Goal: Task Accomplishment & Management: Manage account settings

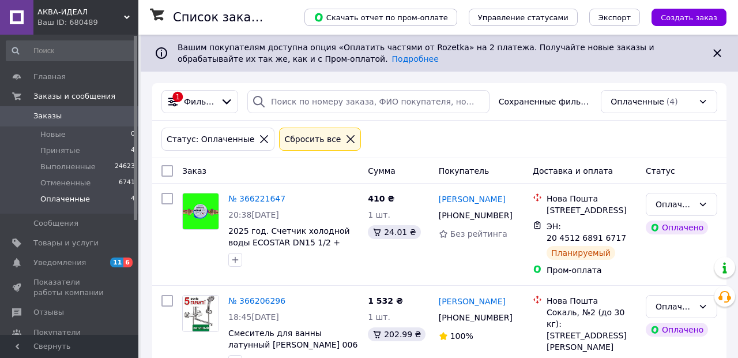
click at [81, 138] on li "Новые 0" at bounding box center [71, 134] width 142 height 16
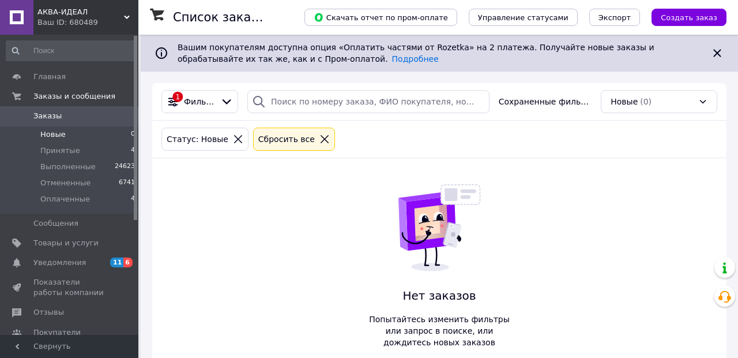
click at [80, 203] on span "Оплаченные" at bounding box center [65, 199] width 50 height 10
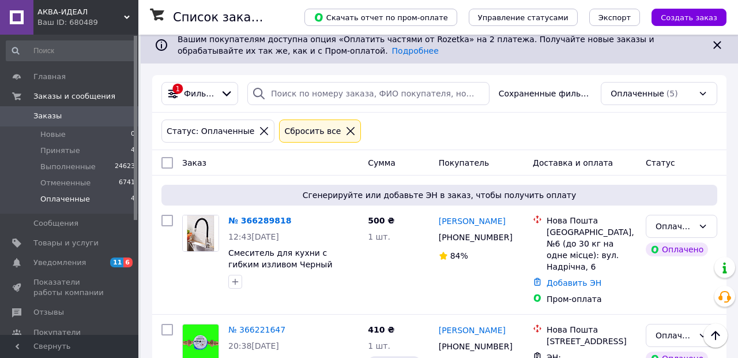
scroll to position [2, 0]
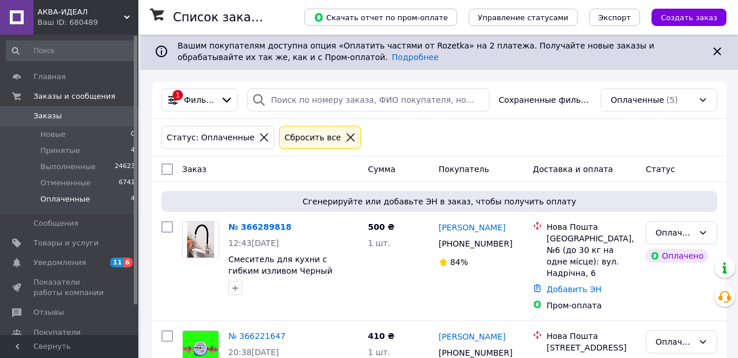
click at [258, 230] on link "№ 366289818" at bounding box center [259, 226] width 63 height 9
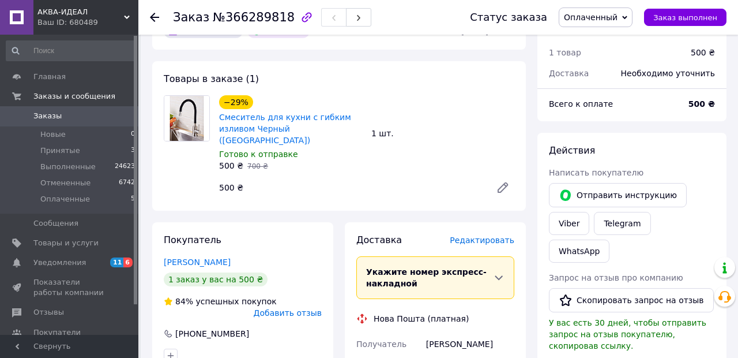
scroll to position [72, 0]
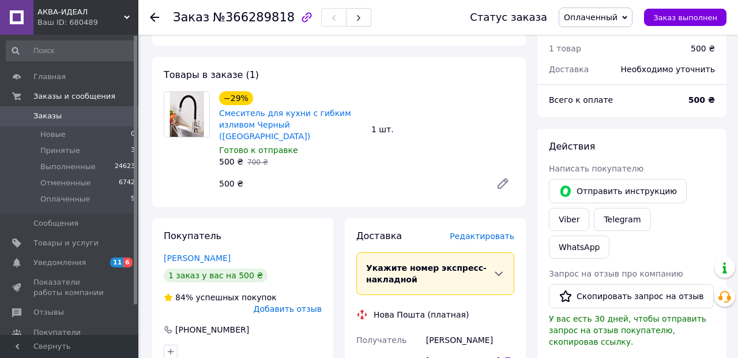
click at [468, 231] on span "Редактировать" at bounding box center [482, 235] width 65 height 9
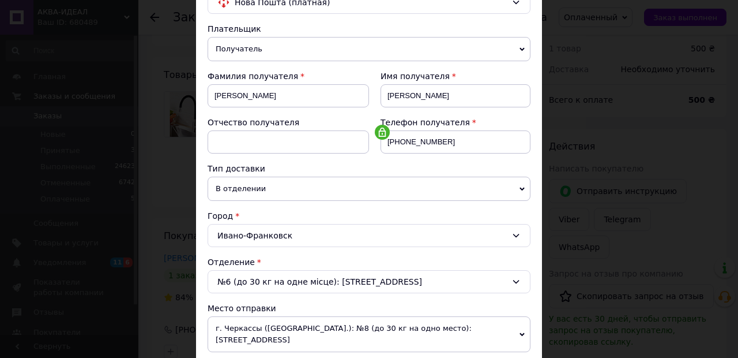
scroll to position [364, 0]
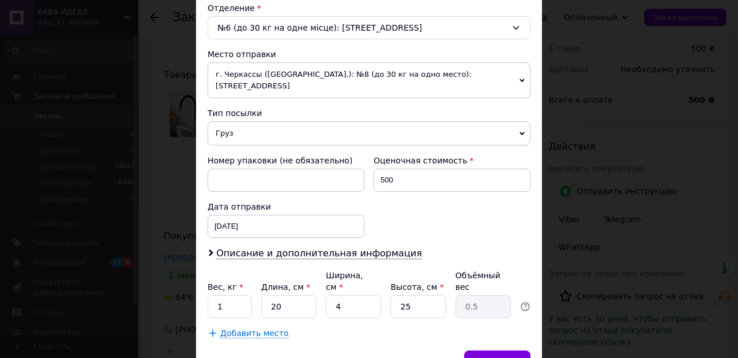
click at [495, 357] on span "Сохранить" at bounding box center [497, 361] width 42 height 9
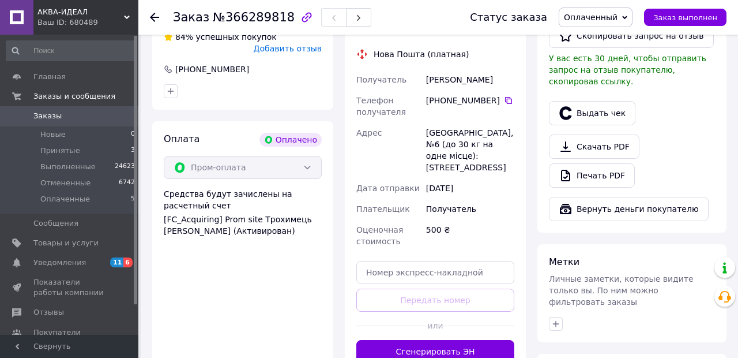
scroll to position [332, 0]
click at [425, 339] on button "Сгенерировать ЭН" at bounding box center [435, 350] width 158 height 23
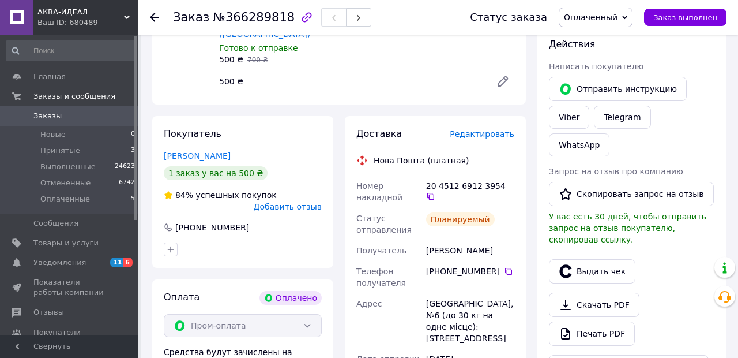
scroll to position [173, 0]
copy div "Номер накладной 20 4512 6912 3954"
click at [81, 140] on li "Новые 0" at bounding box center [71, 134] width 142 height 16
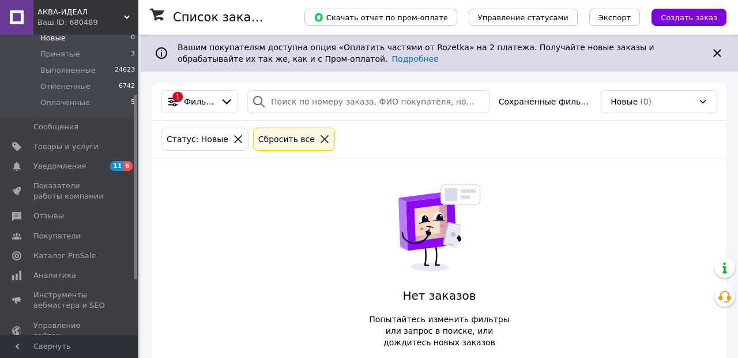
scroll to position [97, 0]
click at [55, 277] on span "Аналитика" at bounding box center [54, 274] width 43 height 10
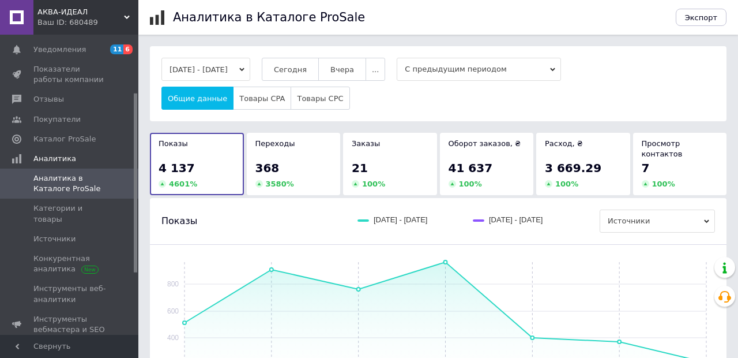
click at [283, 160] on div "368" at bounding box center [294, 168] width 77 height 16
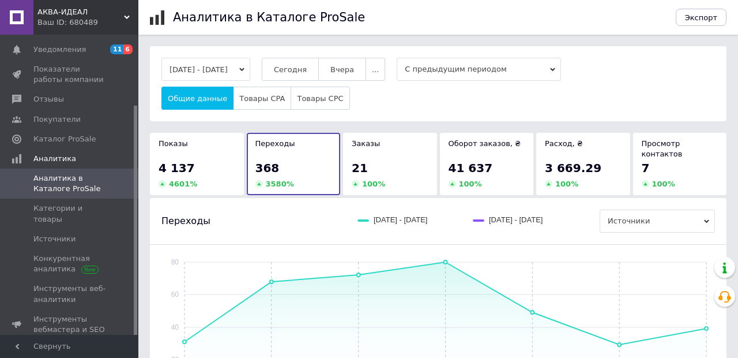
click at [614, 329] on rect at bounding box center [446, 327] width 522 height 130
click at [703, 316] on rect at bounding box center [446, 327] width 522 height 130
click at [440, 262] on rect at bounding box center [446, 327] width 522 height 130
click at [698, 318] on rect at bounding box center [446, 327] width 522 height 130
